Goal: Obtain resource: Download file/media

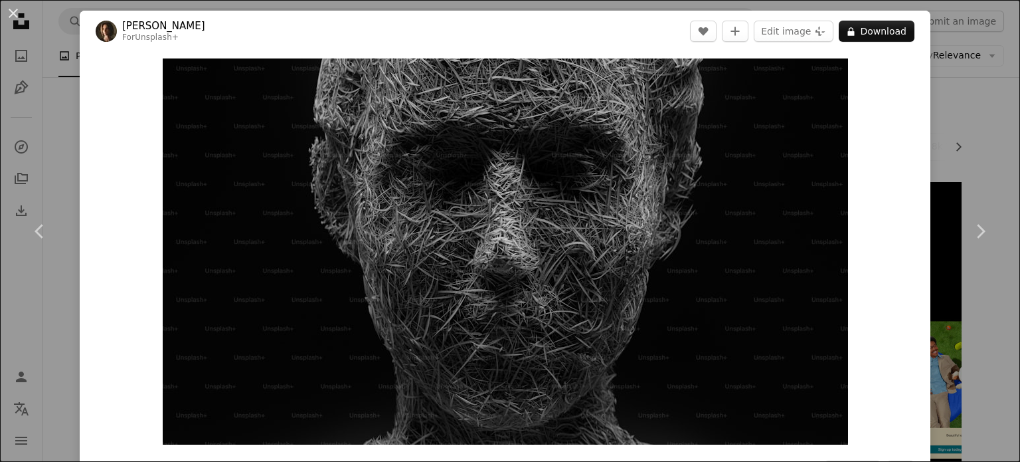
scroll to position [311, 0]
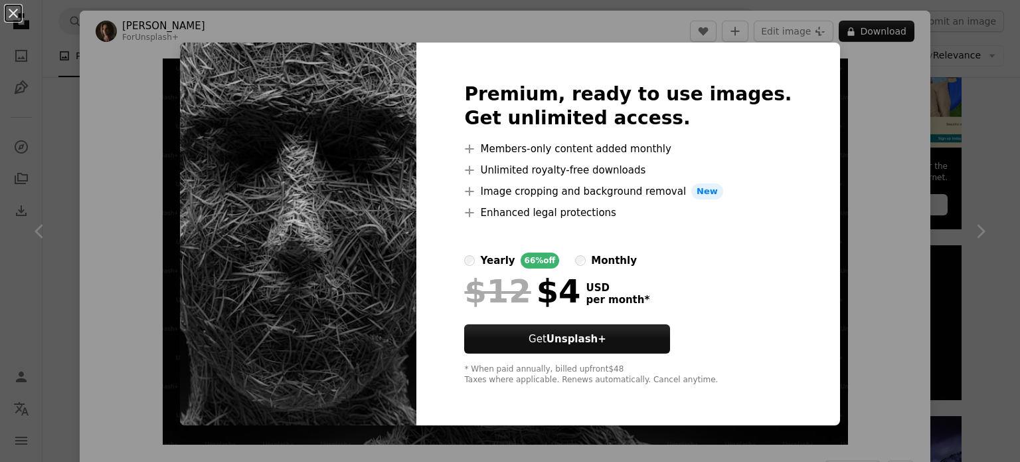
click at [842, 192] on div "An X shape Premium, ready to use images. Get unlimited access. A plus sign Memb…" at bounding box center [510, 231] width 1020 height 462
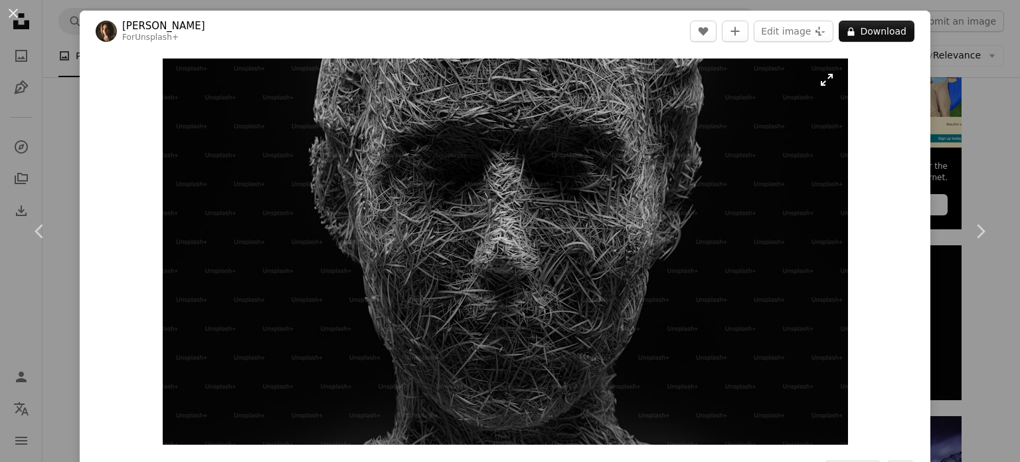
click at [824, 83] on img "Zoom in on this image" at bounding box center [505, 251] width 685 height 386
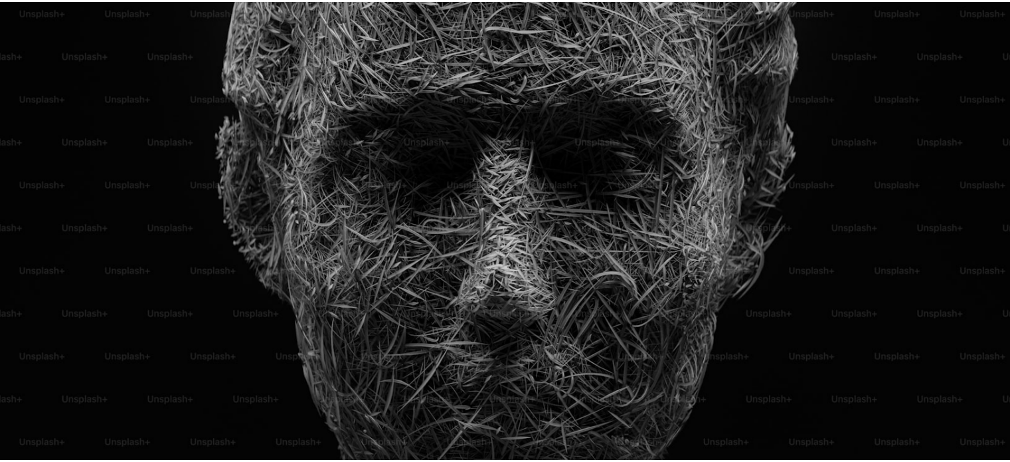
scroll to position [50, 0]
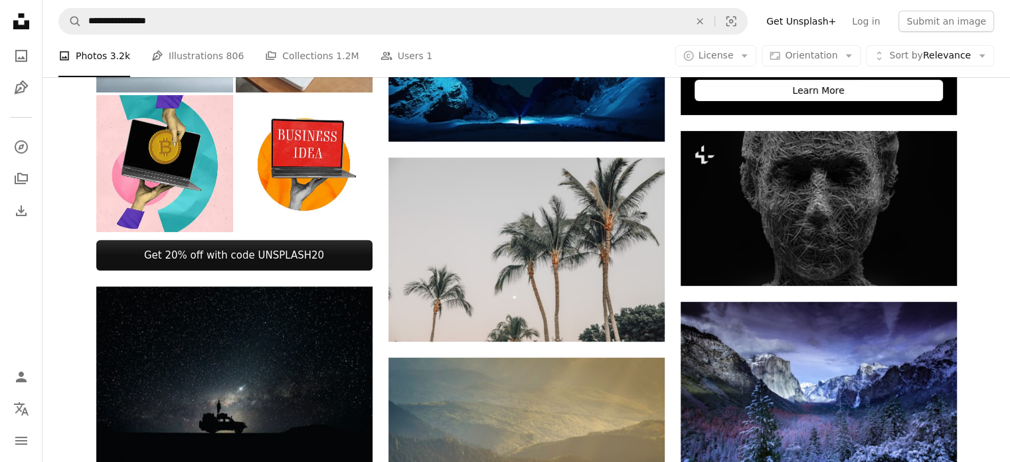
scroll to position [417, 0]
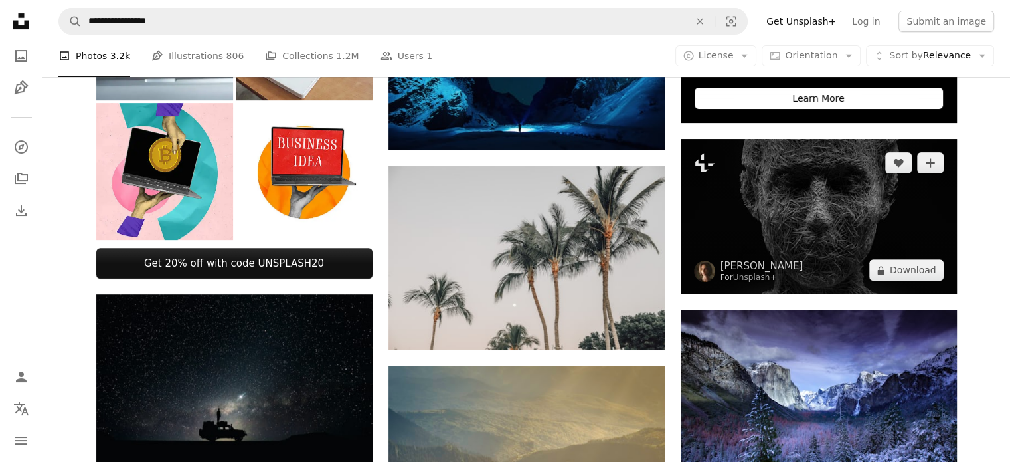
click at [869, 240] on img at bounding box center [819, 216] width 276 height 155
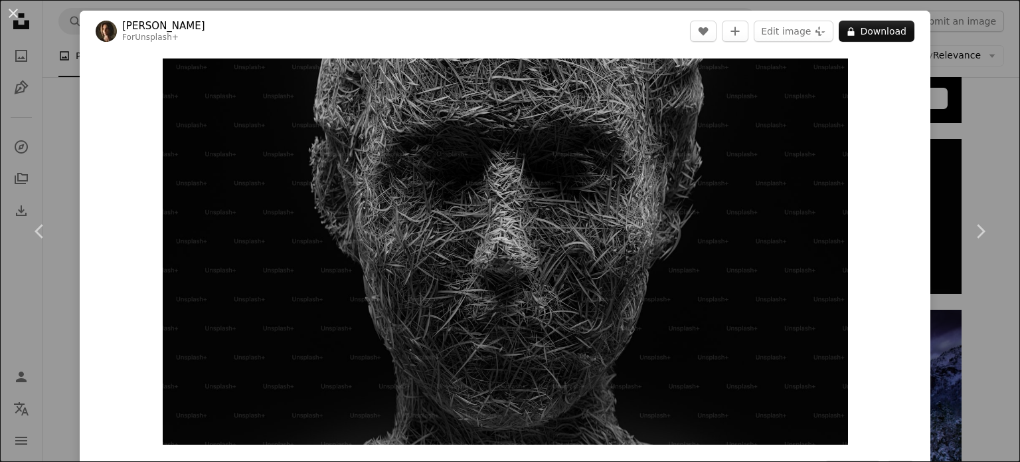
click at [995, 116] on div "An X shape Chevron left Chevron right [PERSON_NAME] For Unsplash+ A heart A plu…" at bounding box center [510, 231] width 1020 height 462
